Goal: Transaction & Acquisition: Purchase product/service

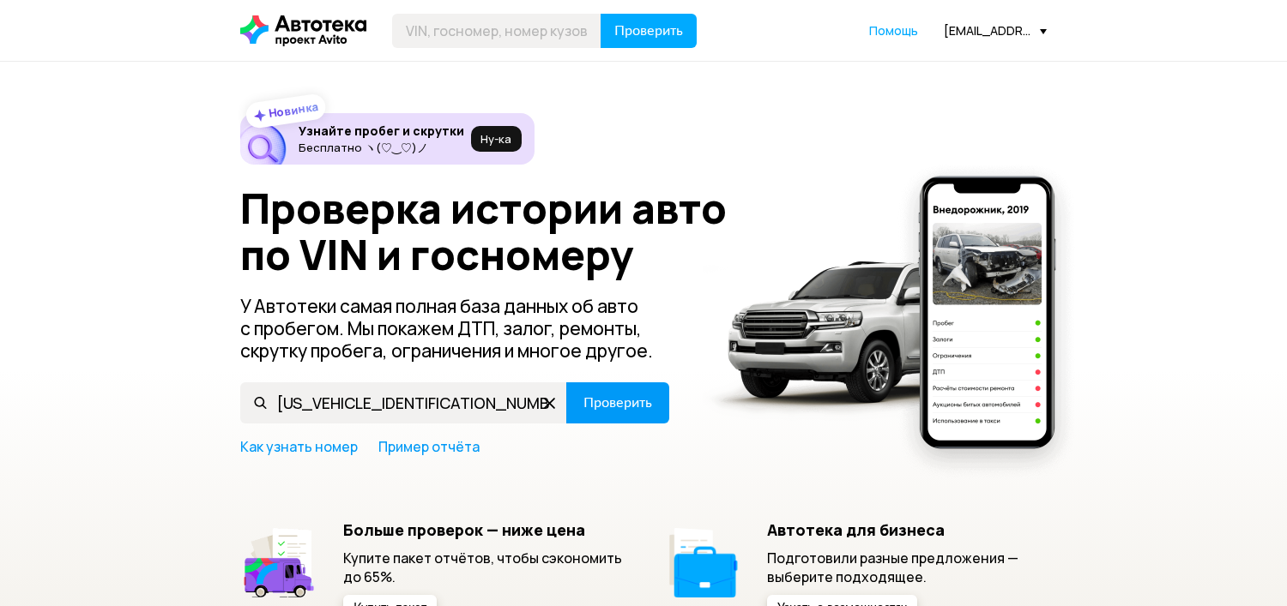
type input "MX1JA69V9LK065434"
click at [630, 405] on span "Проверить" at bounding box center [617, 403] width 69 height 14
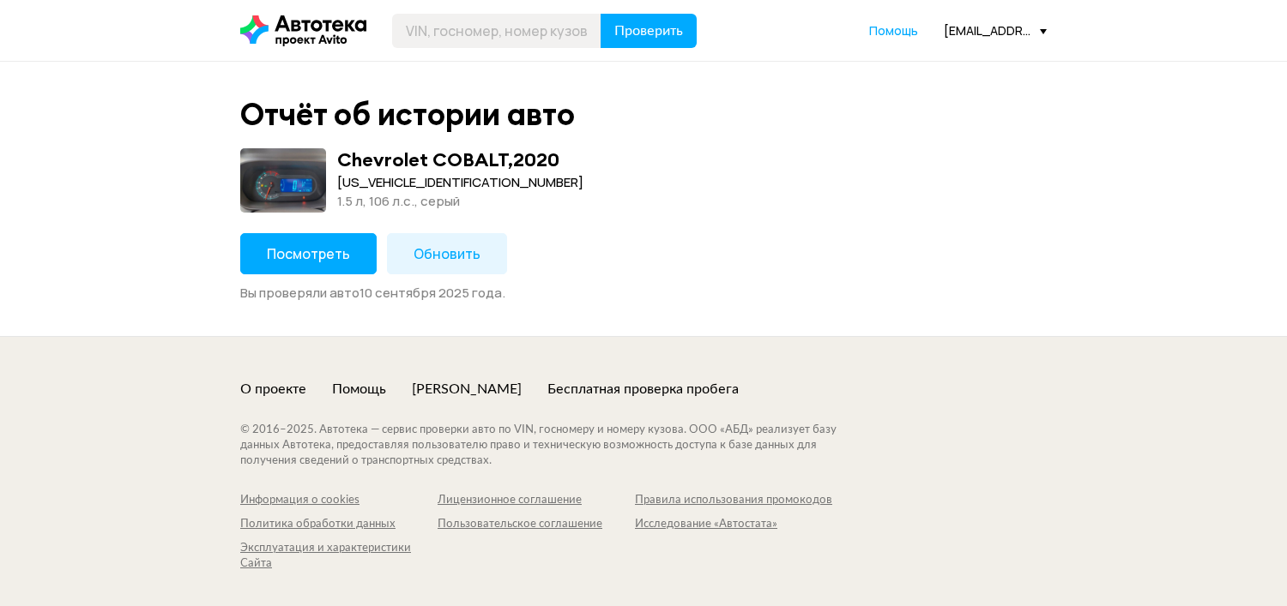
click at [310, 260] on span "Посмотреть" at bounding box center [308, 253] width 83 height 19
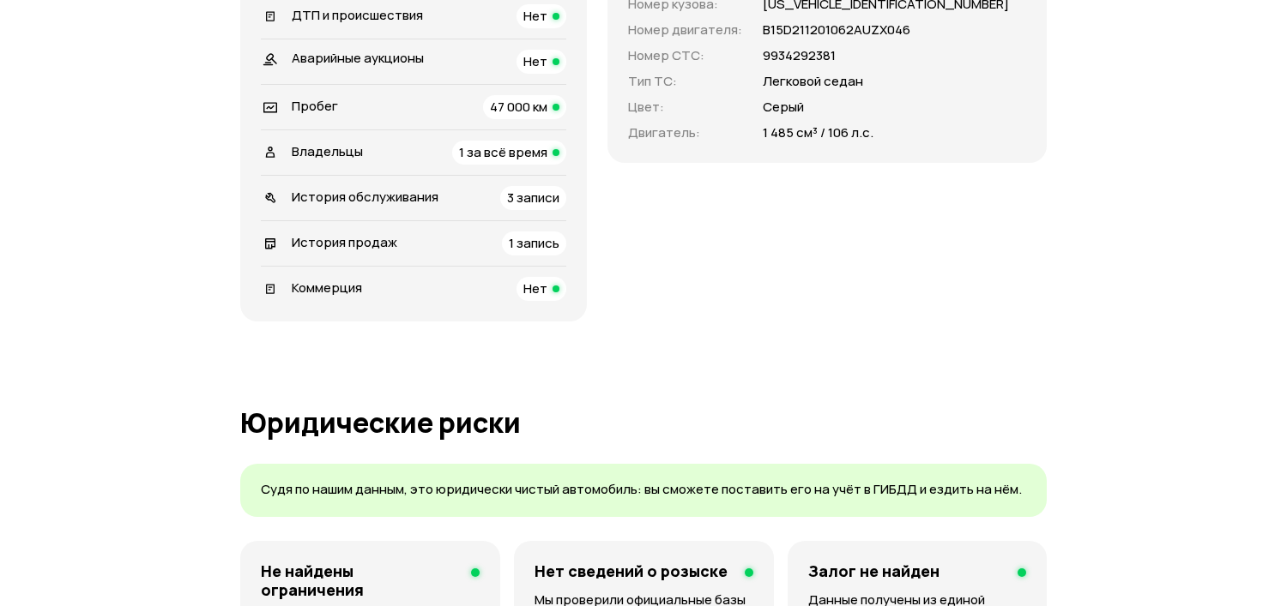
scroll to position [762, 0]
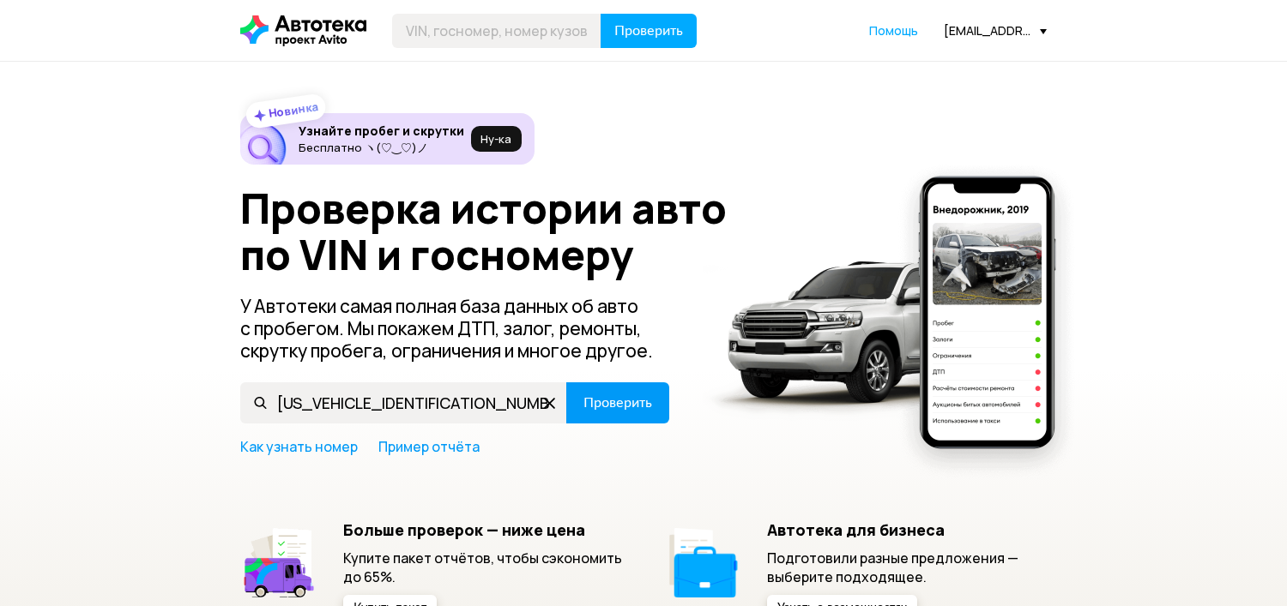
type input "[US_VEHICLE_IDENTIFICATION_NUMBER]"
click at [660, 401] on button "Проверить" at bounding box center [617, 403] width 103 height 41
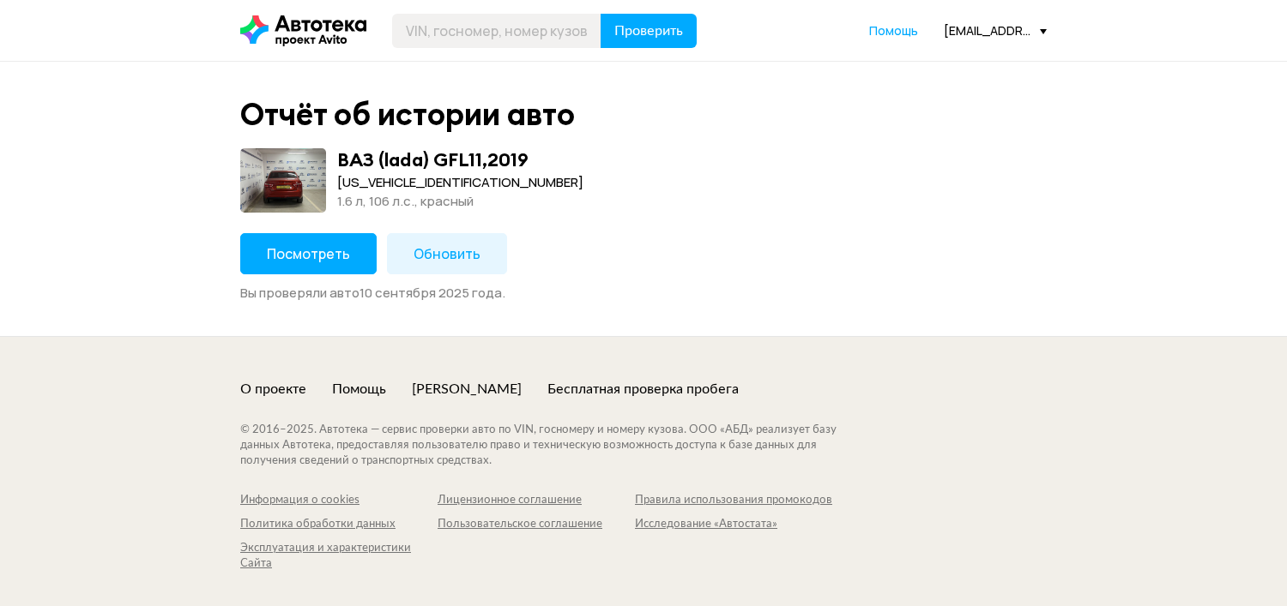
click at [330, 263] on button "Посмотреть" at bounding box center [308, 253] width 136 height 41
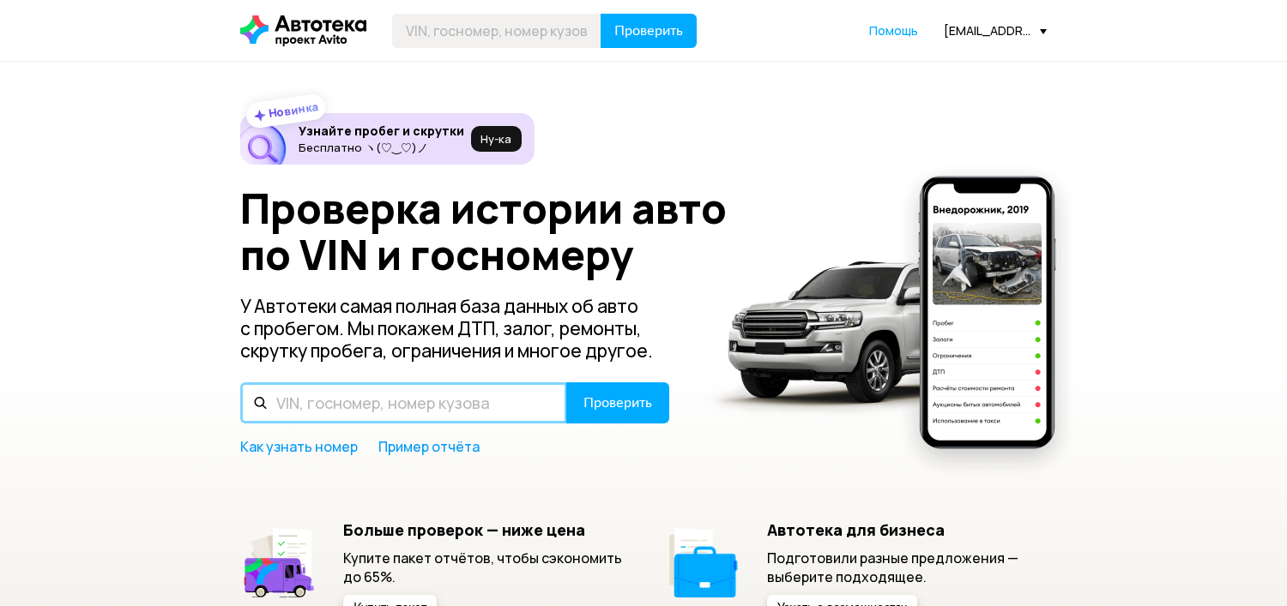
paste input "WP0ZZZY1ZNSA68746"
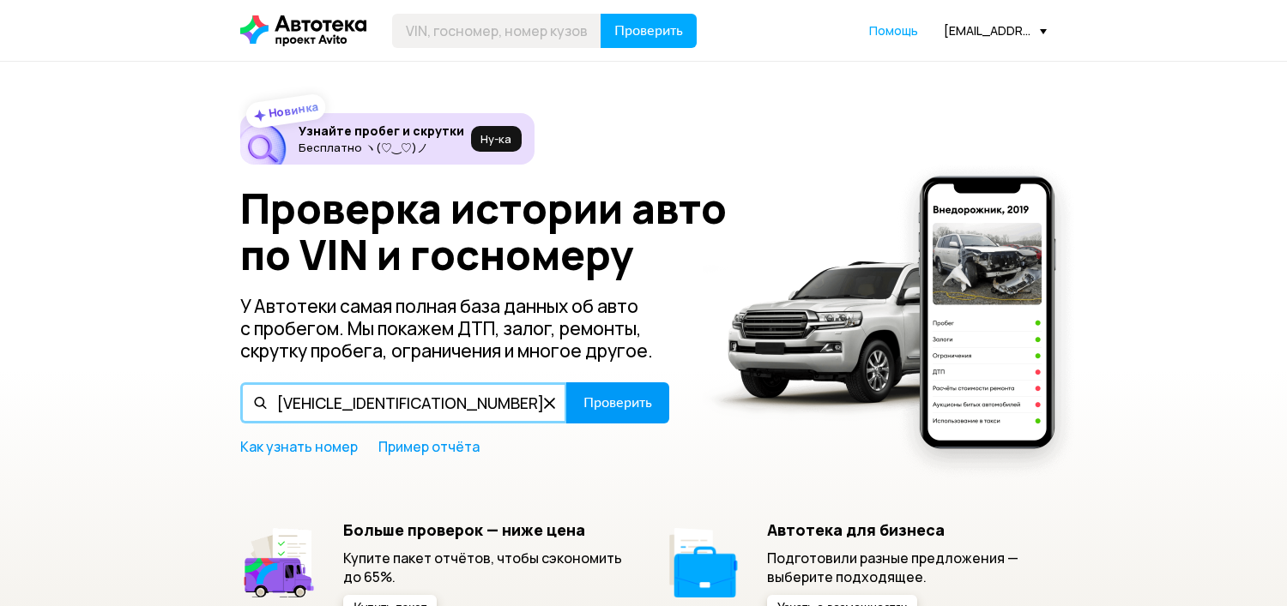
type input "WP0ZZZY1ZNSA68746"
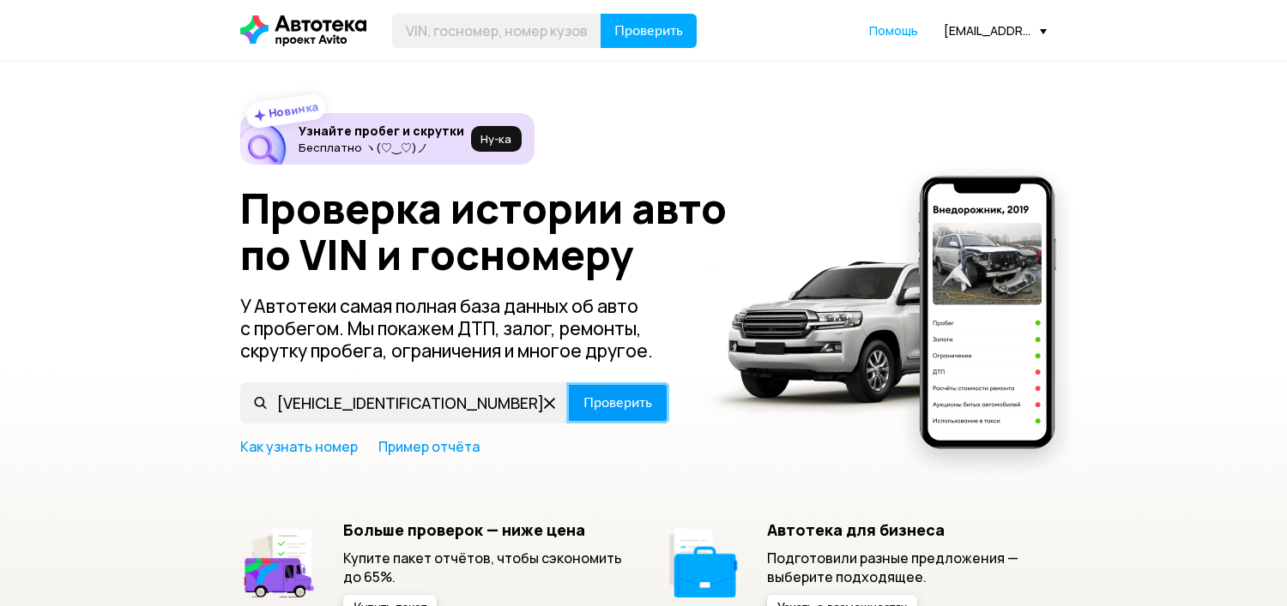
click at [656, 413] on button "Проверить" at bounding box center [617, 403] width 103 height 41
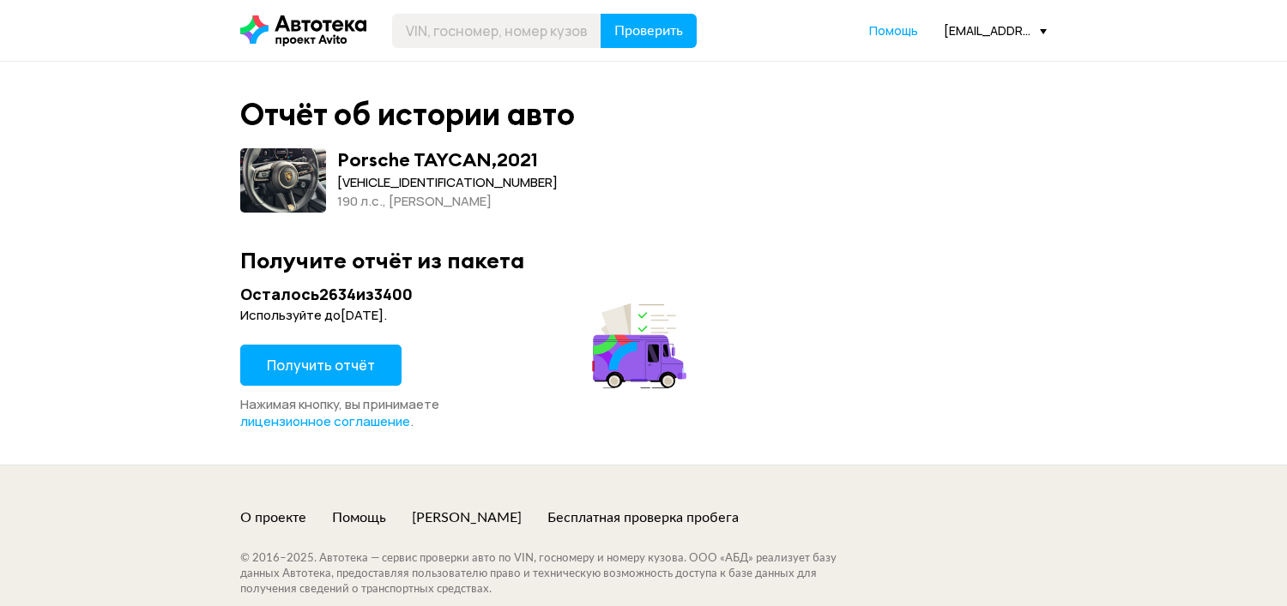
click at [324, 365] on span "Получить отчёт" at bounding box center [321, 365] width 108 height 19
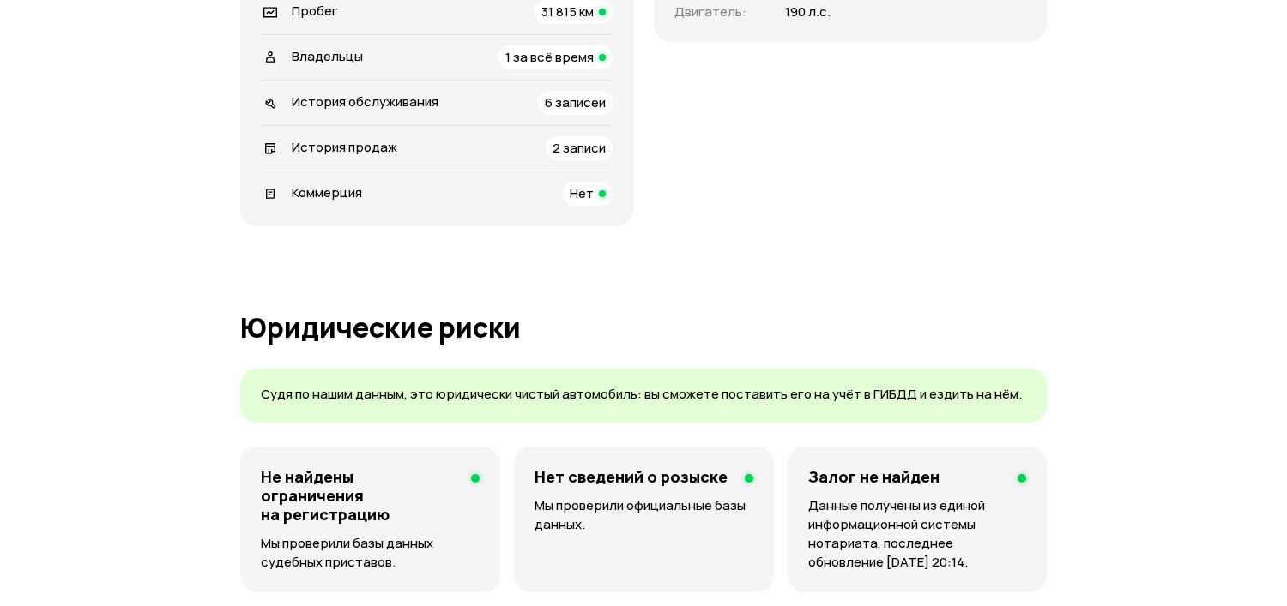
scroll to position [845, 0]
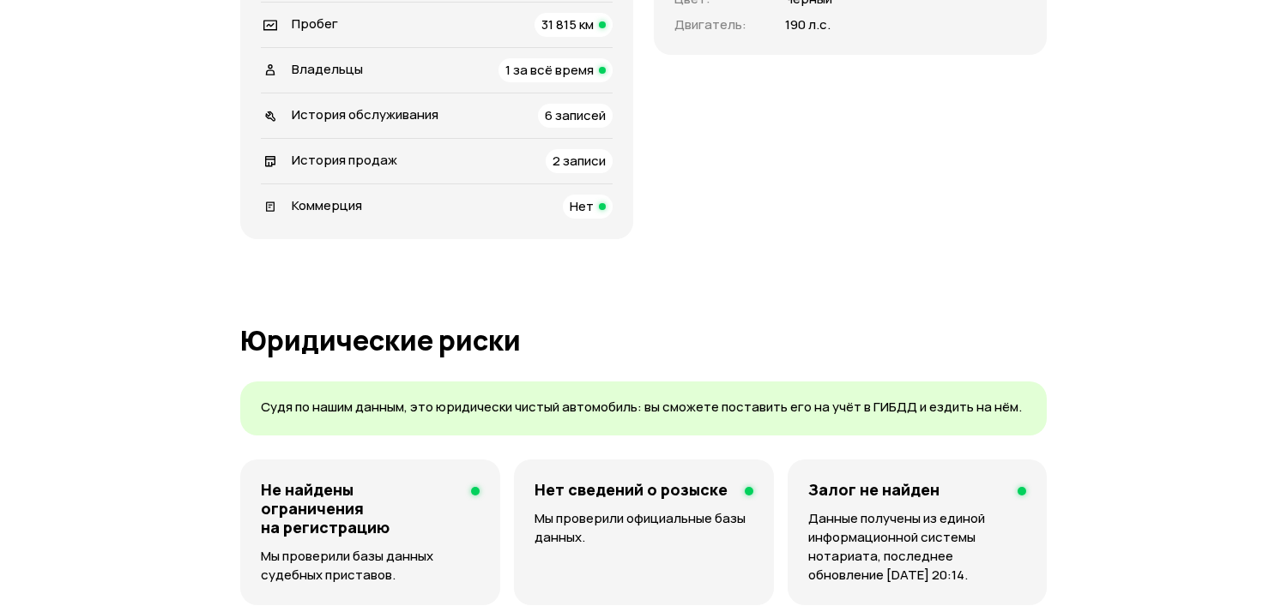
click at [606, 74] on div at bounding box center [602, 70] width 7 height 7
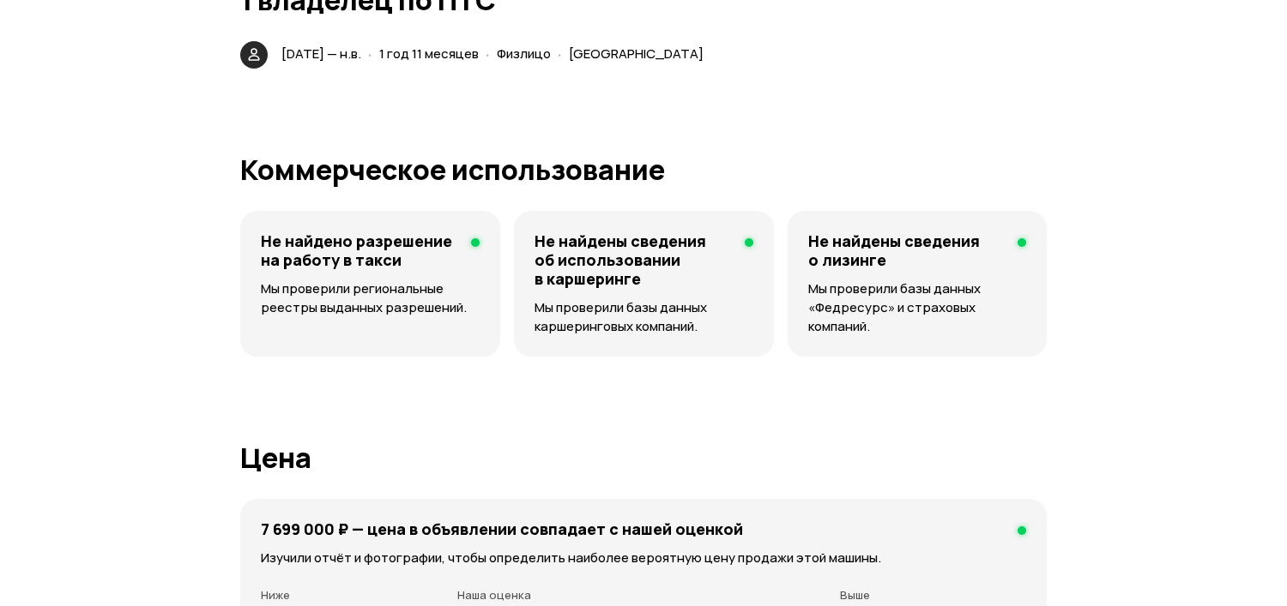
scroll to position [4309, 0]
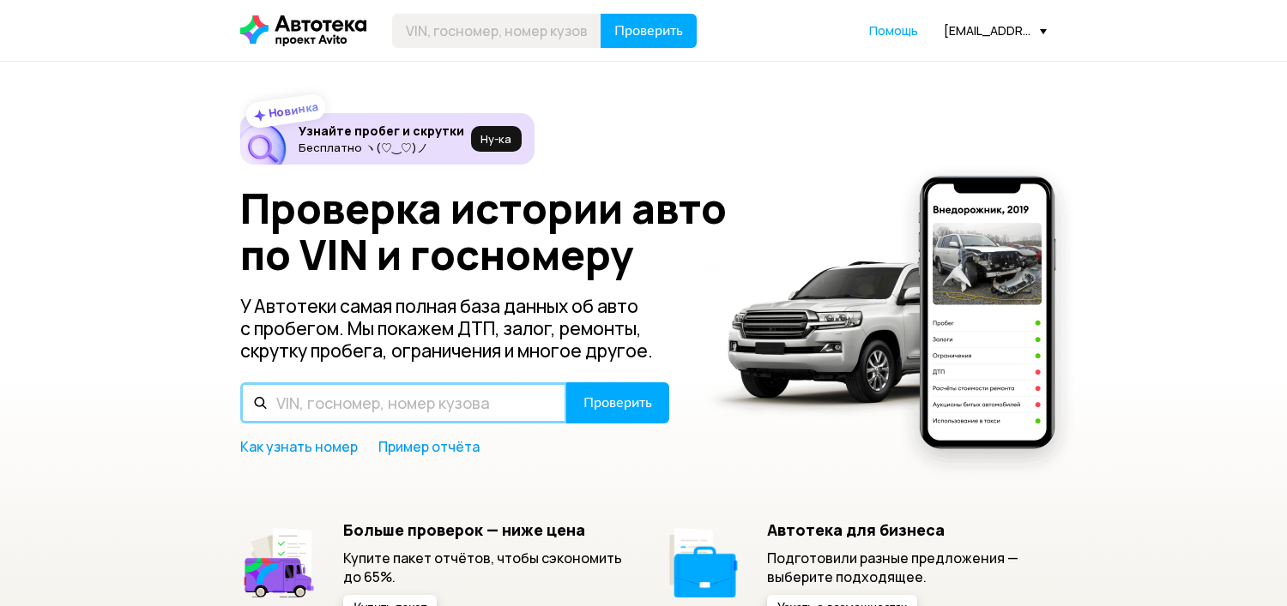
paste input "[US_VEHICLE_IDENTIFICATION_NUMBER]"
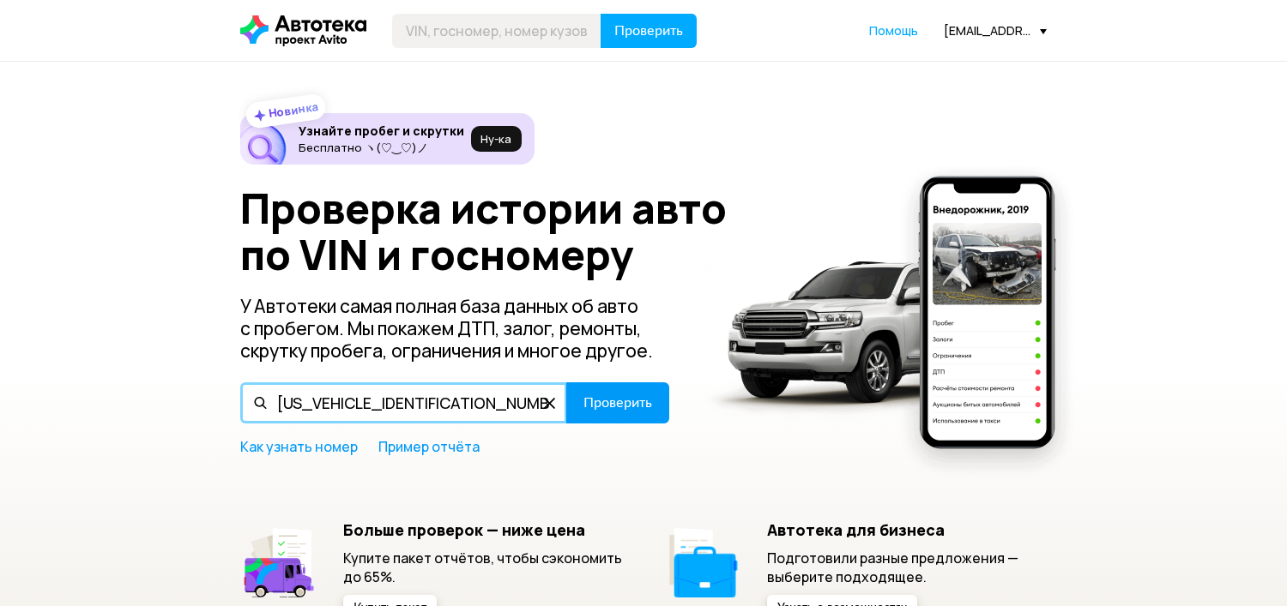
type input "[US_VEHICLE_IDENTIFICATION_NUMBER]"
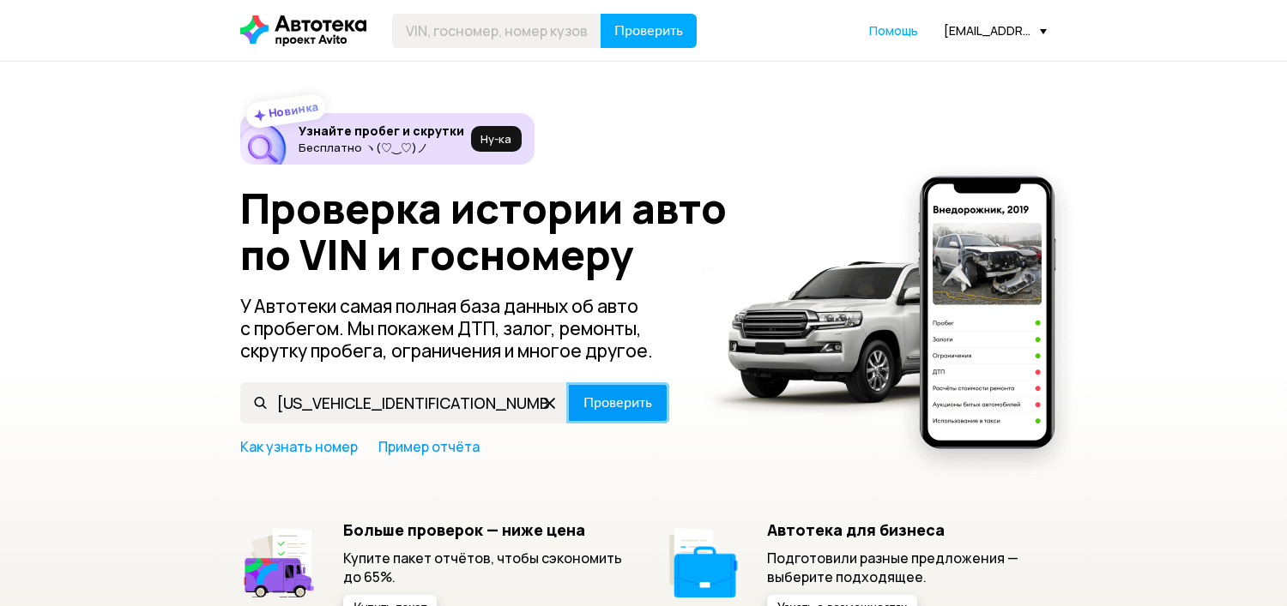
click at [602, 396] on span "Проверить" at bounding box center [617, 403] width 69 height 14
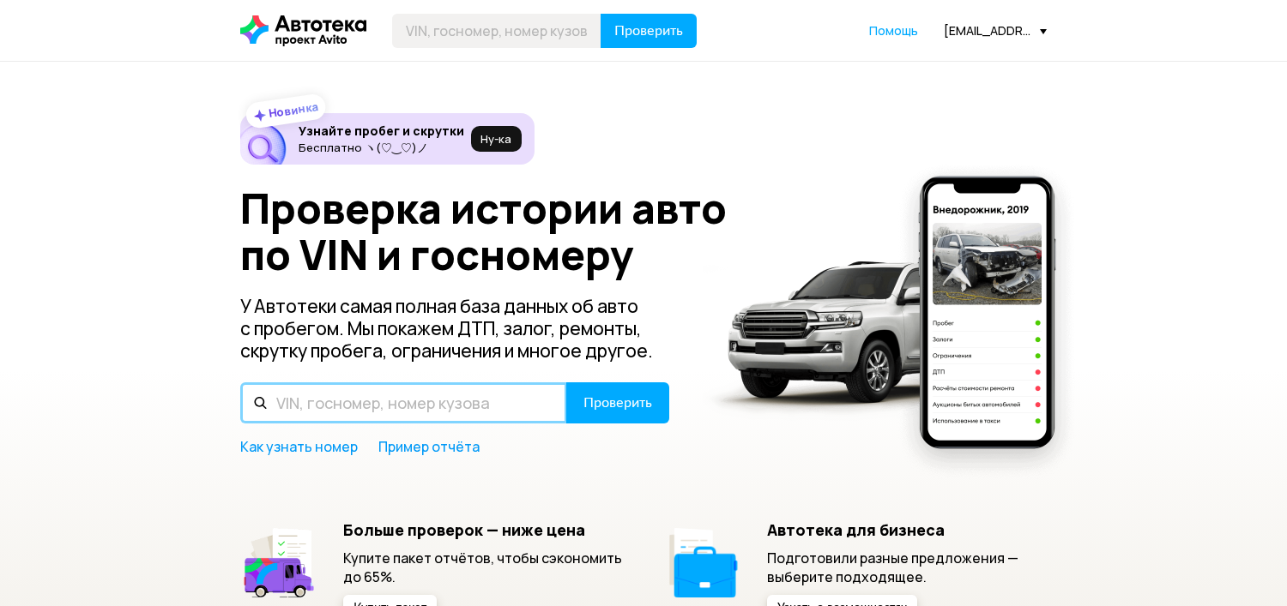
paste input "[VEHICLE_IDENTIFICATION_NUMBER]"
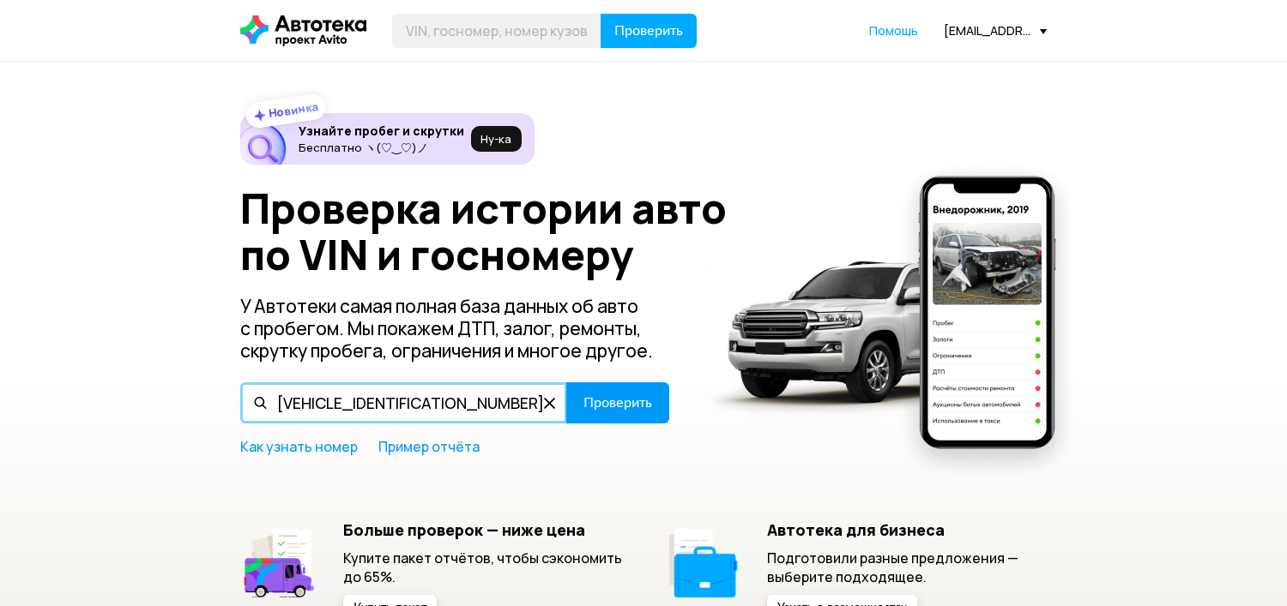
type input "[VEHICLE_IDENTIFICATION_NUMBER]"
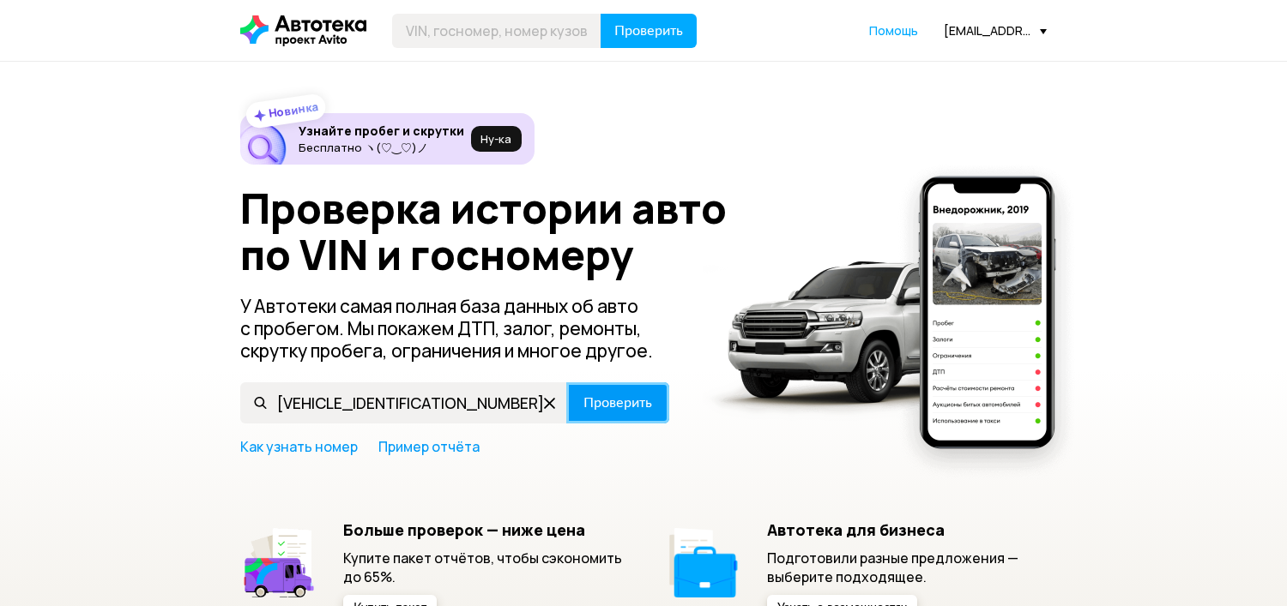
click at [612, 410] on span "Проверить" at bounding box center [617, 403] width 69 height 14
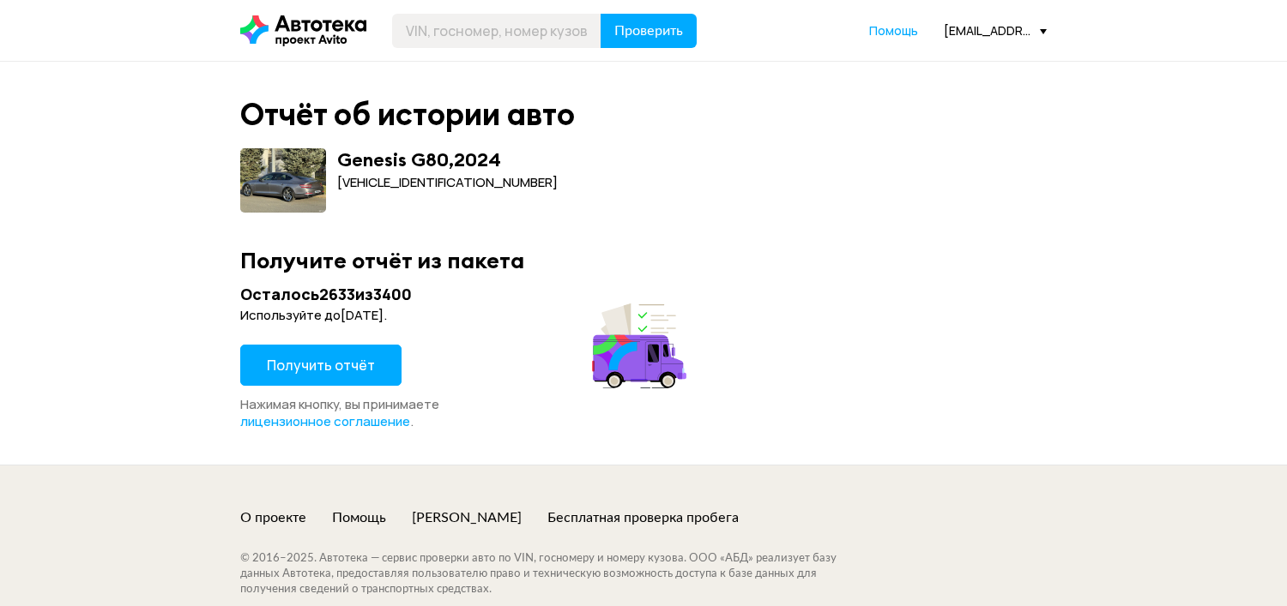
click at [280, 365] on span "Получить отчёт" at bounding box center [321, 365] width 108 height 19
